Goal: Task Accomplishment & Management: Use online tool/utility

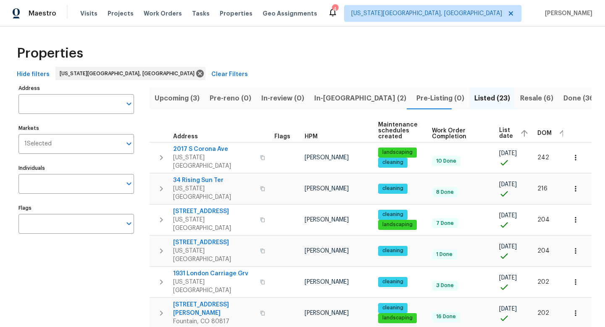
scroll to position [0, 4]
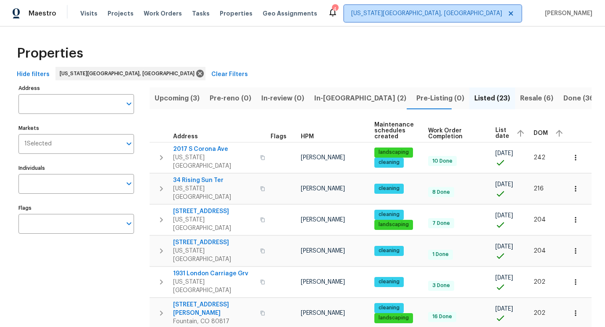
click at [452, 17] on span "[US_STATE][GEOGRAPHIC_DATA], [GEOGRAPHIC_DATA]" at bounding box center [426, 13] width 151 height 8
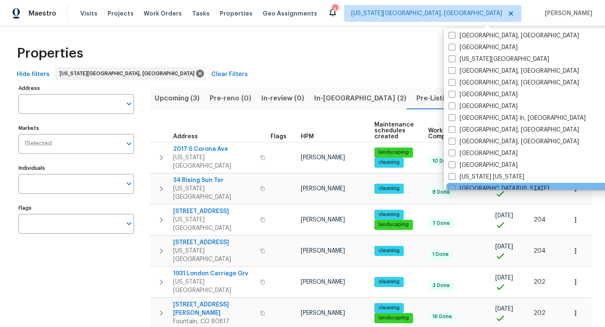
scroll to position [188, 0]
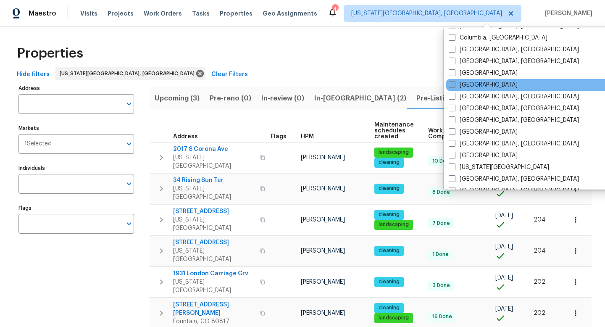
click at [453, 84] on span at bounding box center [452, 84] width 7 height 7
click at [453, 84] on input "[GEOGRAPHIC_DATA]" at bounding box center [451, 83] width 5 height 5
checkbox input "true"
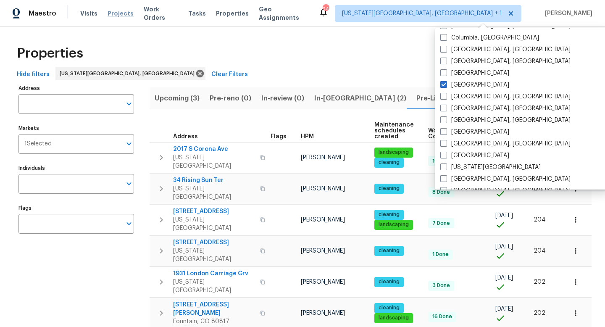
click at [120, 13] on span "Projects" at bounding box center [121, 13] width 26 height 8
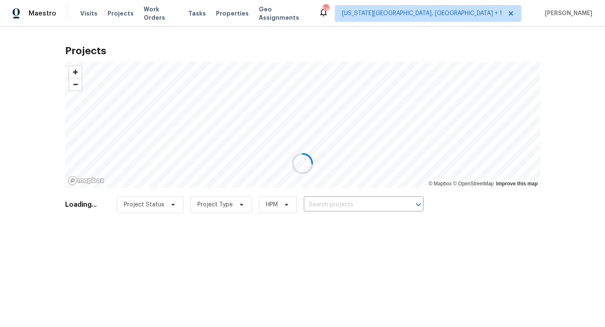
click at [160, 12] on div at bounding box center [302, 163] width 605 height 327
click at [162, 14] on div at bounding box center [302, 163] width 605 height 327
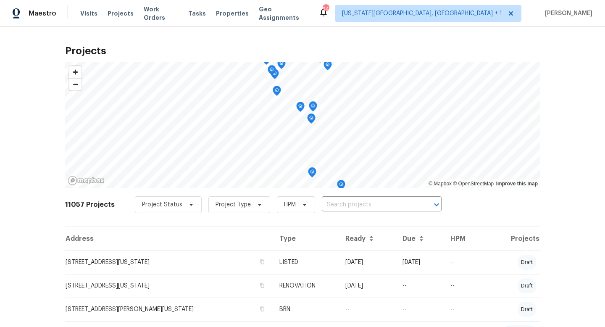
click at [162, 14] on span "Work Orders" at bounding box center [161, 13] width 34 height 17
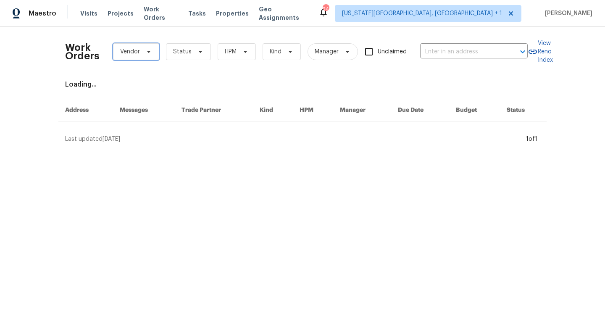
click at [153, 55] on span "Vendor" at bounding box center [136, 51] width 46 height 17
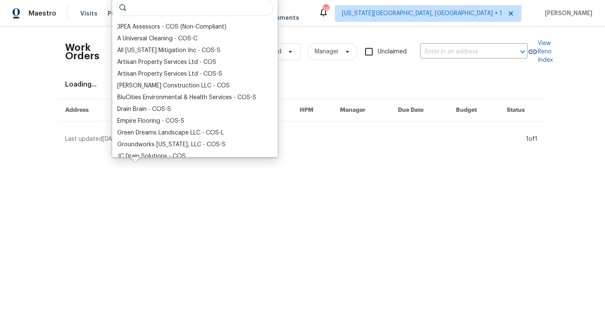
click at [476, 59] on div "Work Orders Vendor Status HPM Kind Manager Unclaimed ​" at bounding box center [296, 51] width 462 height 37
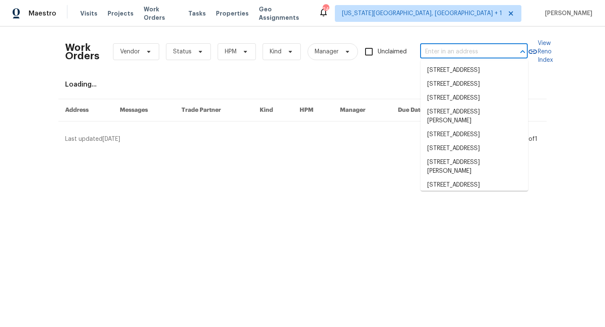
click at [475, 55] on input "text" at bounding box center [462, 51] width 84 height 13
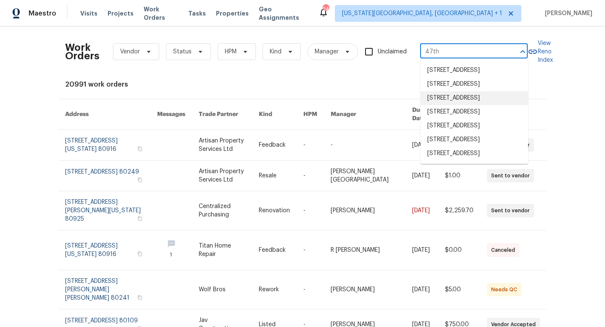
type input "47th"
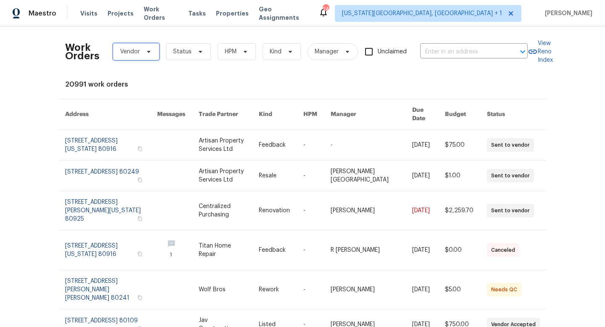
click at [152, 56] on span "Vendor" at bounding box center [136, 51] width 46 height 17
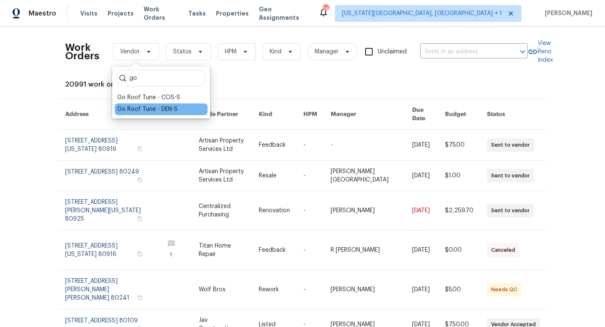
type input "go"
click at [148, 109] on div "Go Roof Tune - DEN-S" at bounding box center [147, 109] width 60 height 8
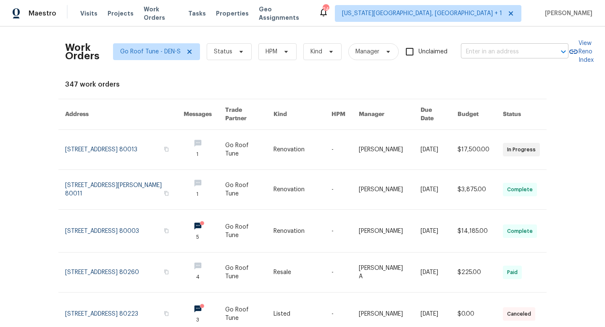
click at [479, 49] on input "text" at bounding box center [503, 51] width 84 height 13
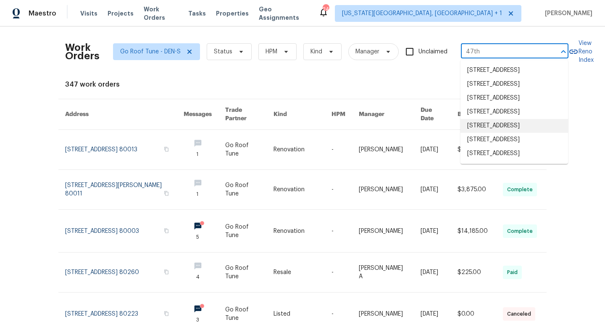
scroll to position [35, 0]
type input "47th"
click at [256, 83] on div "347 work orders" at bounding box center [302, 84] width 475 height 8
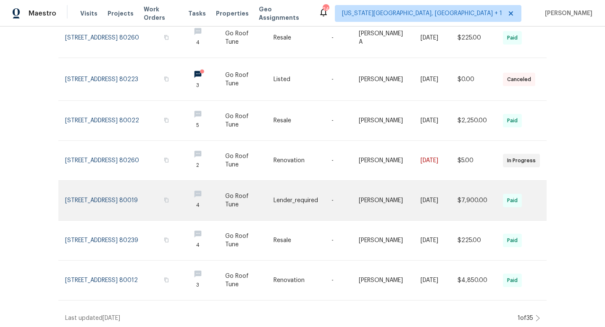
scroll to position [0, 0]
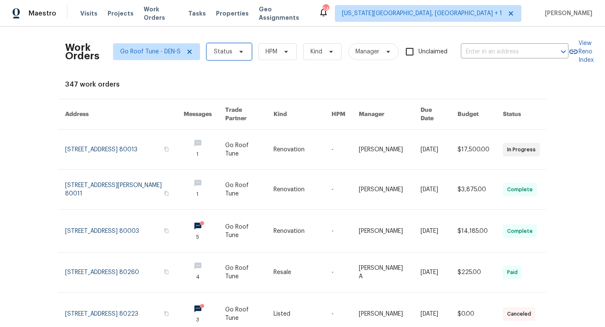
click at [243, 57] on span "Status" at bounding box center [229, 51] width 45 height 17
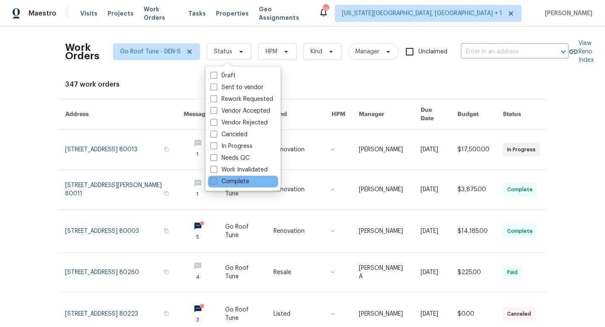
click at [217, 181] on span at bounding box center [213, 181] width 7 height 7
click at [216, 181] on input "Complete" at bounding box center [212, 179] width 5 height 5
checkbox input "true"
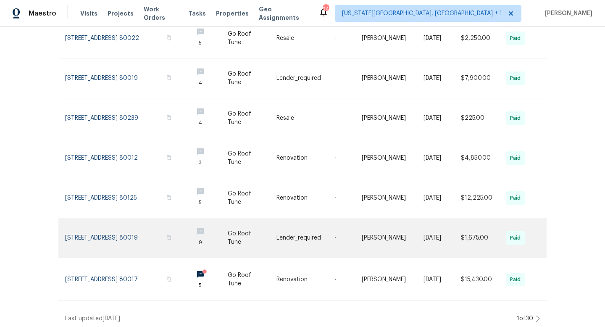
scroll to position [234, 0]
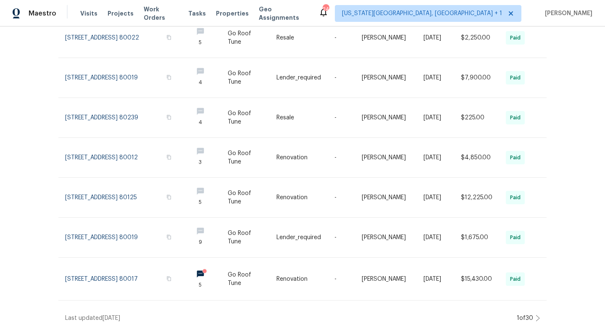
click at [533, 316] on div "1 of 30" at bounding box center [525, 318] width 16 height 8
click at [536, 315] on icon at bounding box center [538, 318] width 4 height 7
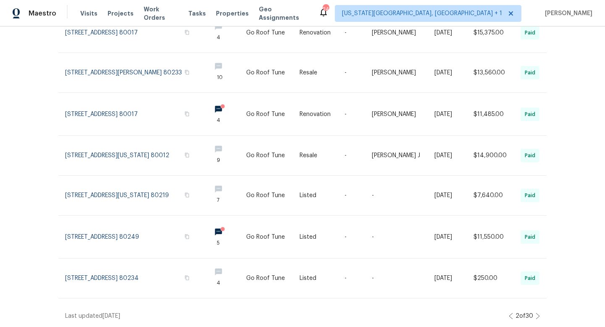
click at [536, 315] on icon at bounding box center [538, 316] width 4 height 7
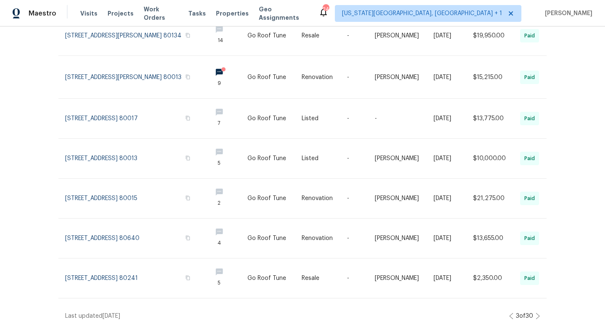
scroll to position [231, 0]
click at [537, 315] on icon at bounding box center [538, 316] width 4 height 7
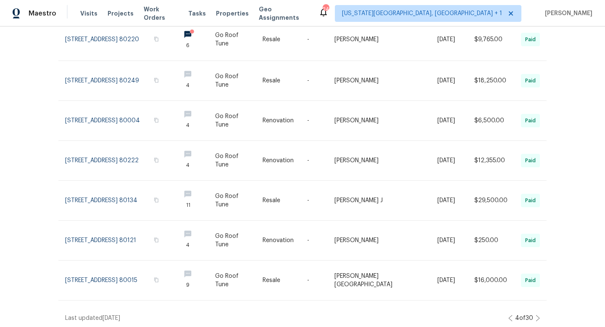
click at [538, 315] on icon at bounding box center [538, 318] width 4 height 7
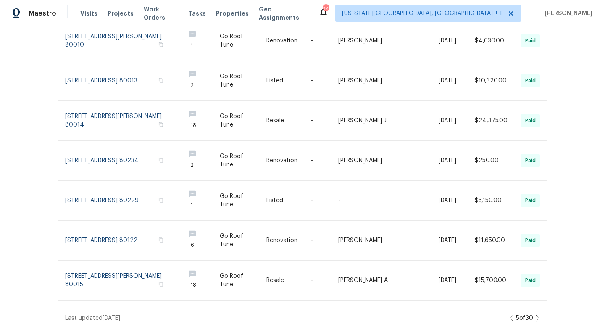
scroll to position [0, 0]
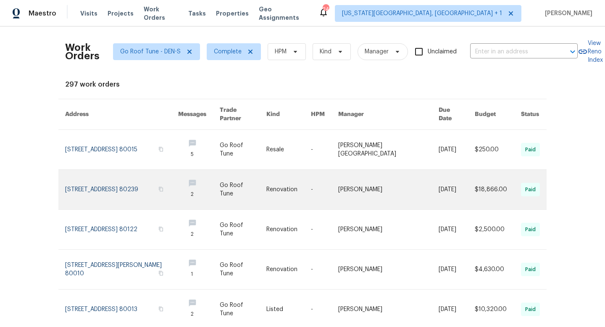
click at [105, 186] on link at bounding box center [121, 189] width 113 height 39
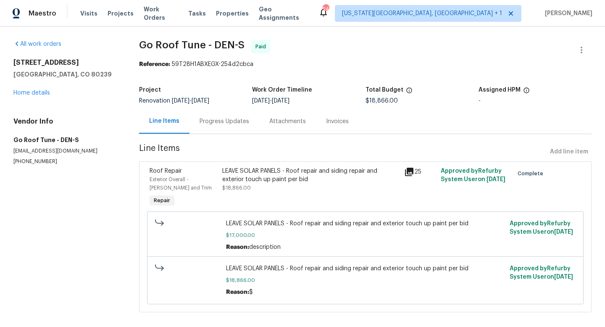
scroll to position [10, 0]
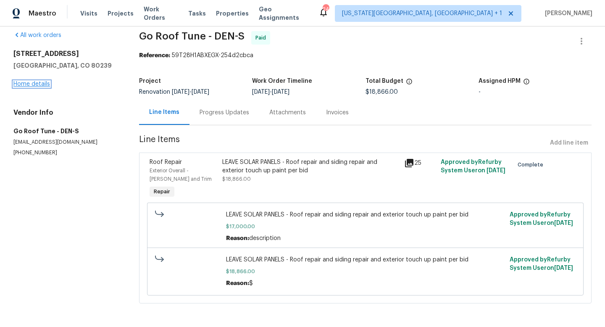
click at [42, 84] on link "Home details" at bounding box center [31, 84] width 37 height 6
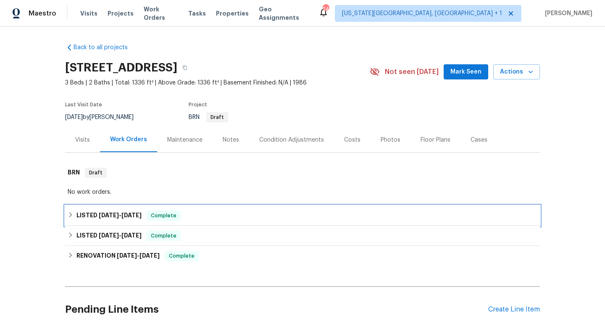
click at [141, 213] on span "[DATE]" at bounding box center [131, 215] width 20 height 6
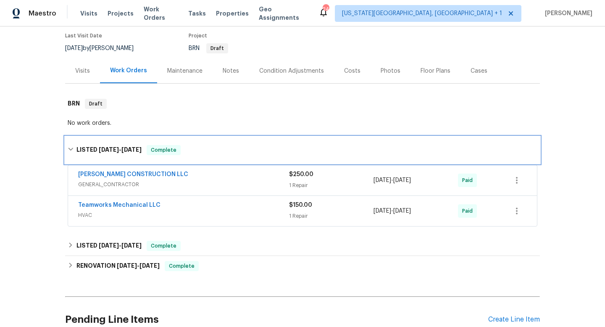
scroll to position [70, 0]
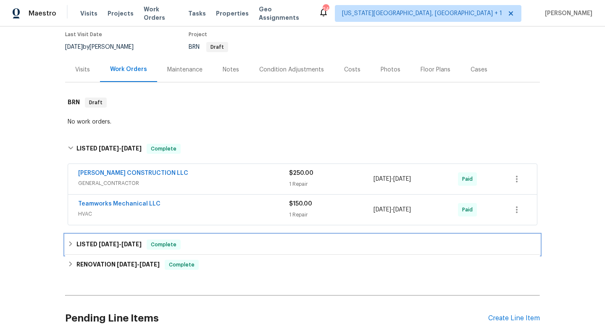
click at [209, 246] on div "LISTED [DATE] - [DATE] Complete" at bounding box center [303, 244] width 470 height 10
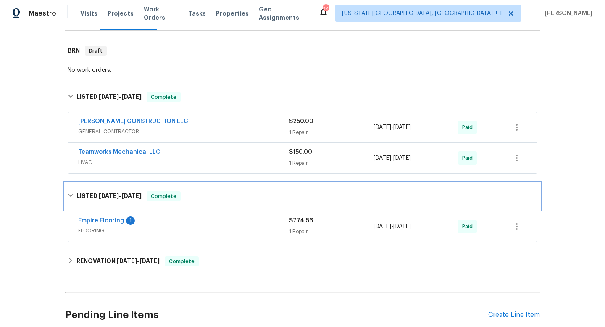
scroll to position [134, 0]
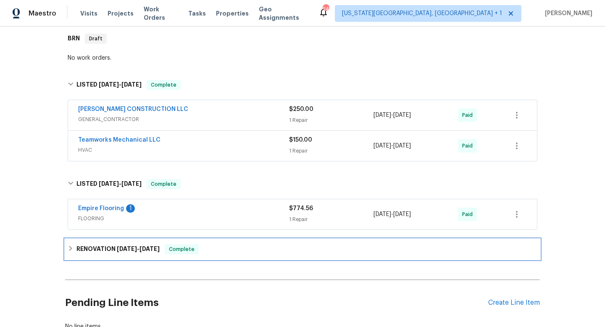
click at [217, 251] on div "RENOVATION [DATE] - [DATE] Complete" at bounding box center [303, 249] width 470 height 10
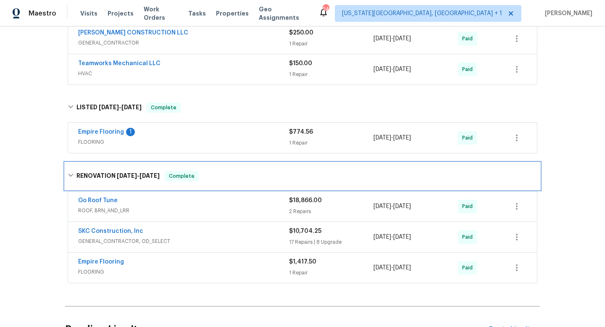
scroll to position [212, 0]
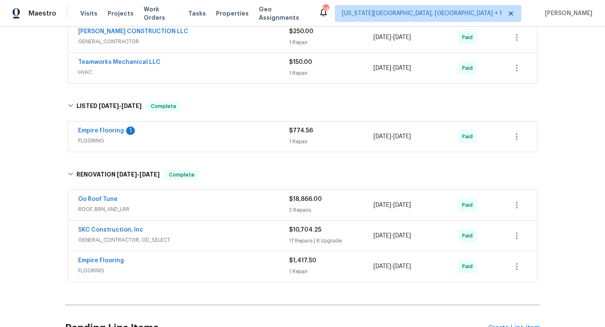
click at [209, 205] on span "ROOF, BRN_AND_LRR" at bounding box center [183, 209] width 211 height 8
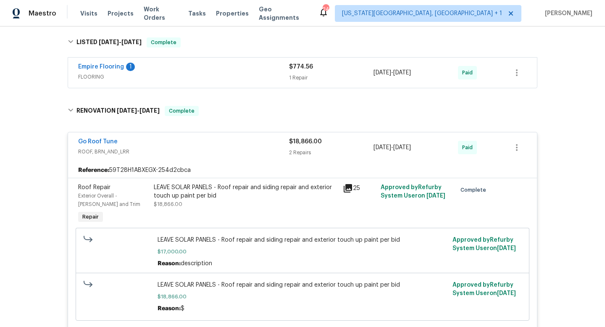
scroll to position [276, 0]
click at [219, 192] on div "LEAVE SOLAR PANELS - Roof repair and siding repair and exterior touch up paint …" at bounding box center [246, 190] width 184 height 17
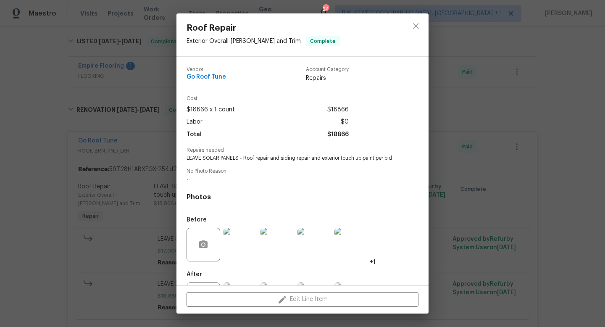
scroll to position [39, 0]
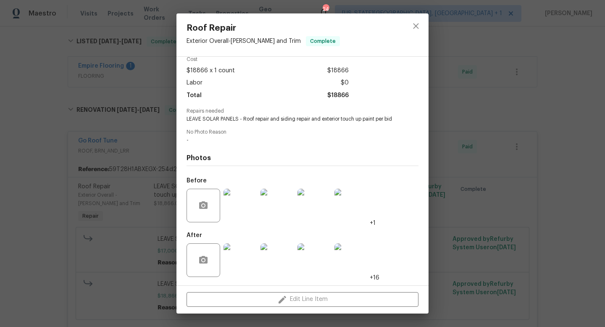
click at [239, 251] on img at bounding box center [240, 260] width 34 height 34
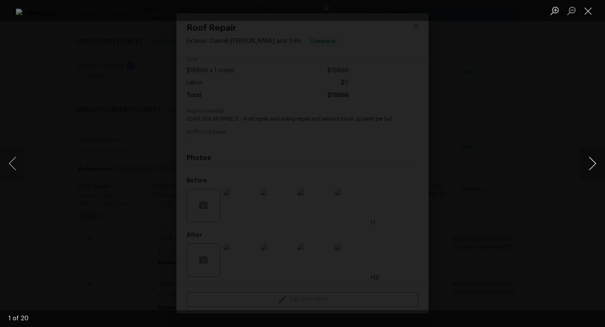
click at [586, 163] on button "Next image" at bounding box center [592, 164] width 25 height 34
click at [590, 11] on button "Close lightbox" at bounding box center [588, 10] width 17 height 15
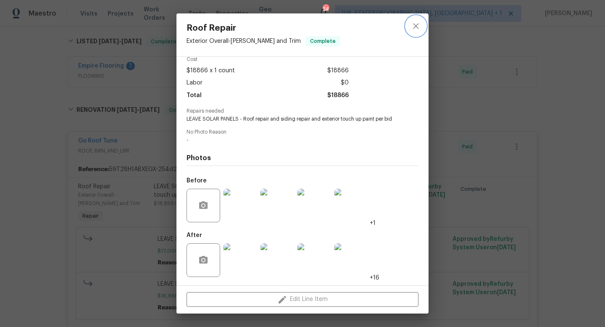
click at [412, 28] on icon "close" at bounding box center [416, 26] width 10 height 10
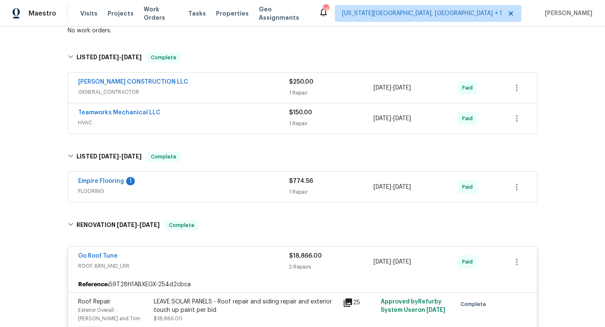
scroll to position [50, 0]
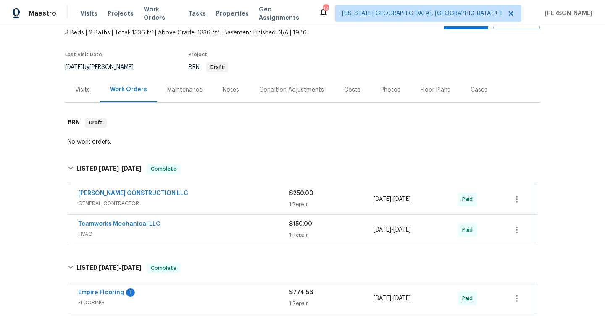
click at [230, 89] on div "Notes" at bounding box center [231, 90] width 16 height 8
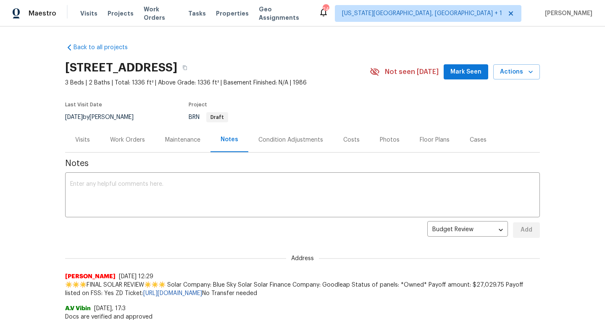
click at [465, 72] on span "Mark Seen" at bounding box center [465, 72] width 31 height 11
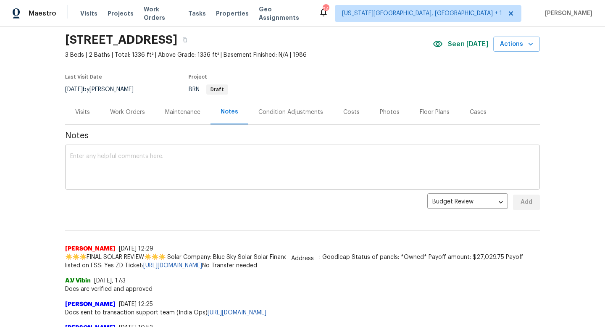
scroll to position [28, 0]
click at [131, 108] on div "Work Orders" at bounding box center [127, 112] width 35 height 8
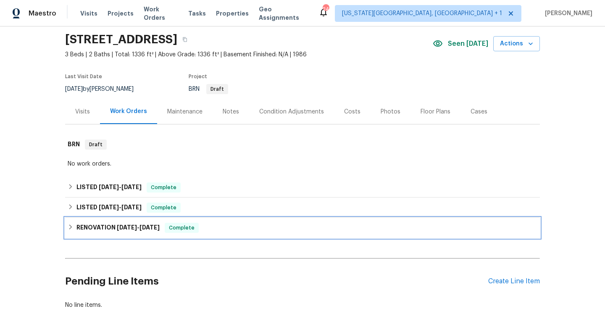
click at [208, 229] on div "RENOVATION [DATE] - [DATE] Complete" at bounding box center [303, 228] width 470 height 10
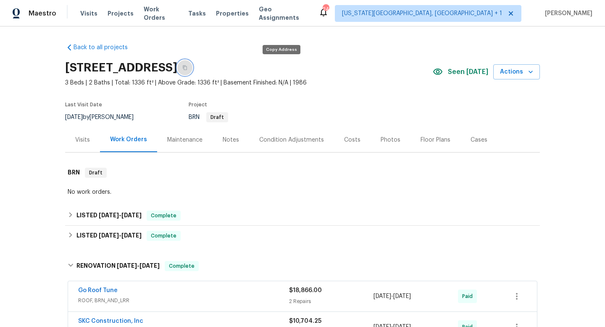
click at [192, 67] on button "button" at bounding box center [184, 67] width 15 height 15
